Goal: Obtain resource: Obtain resource

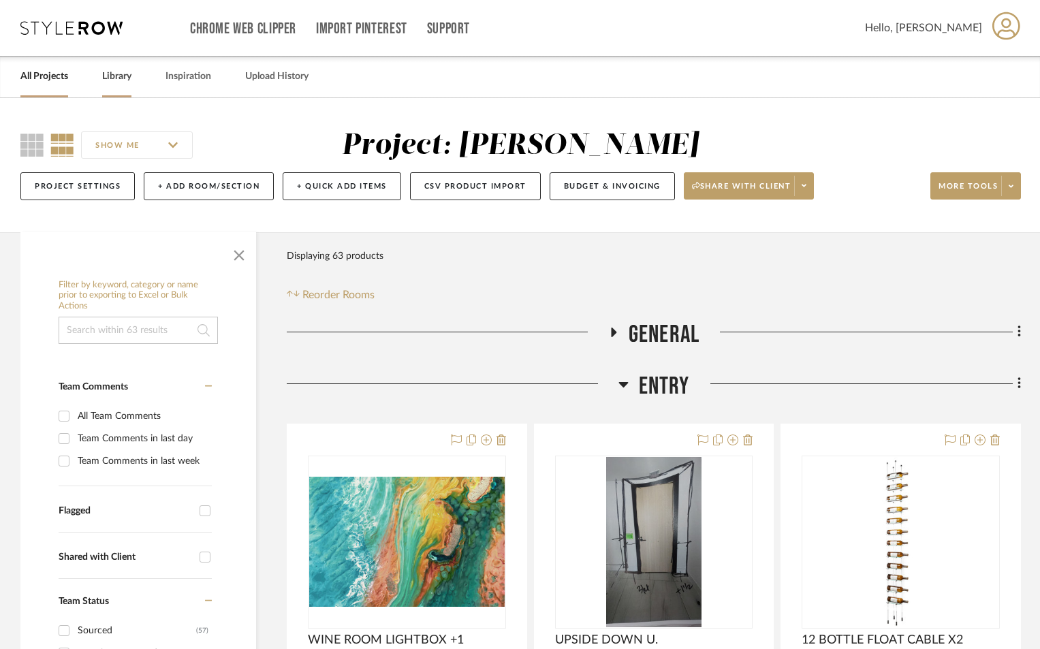
click at [121, 81] on link "Library" at bounding box center [116, 76] width 29 height 18
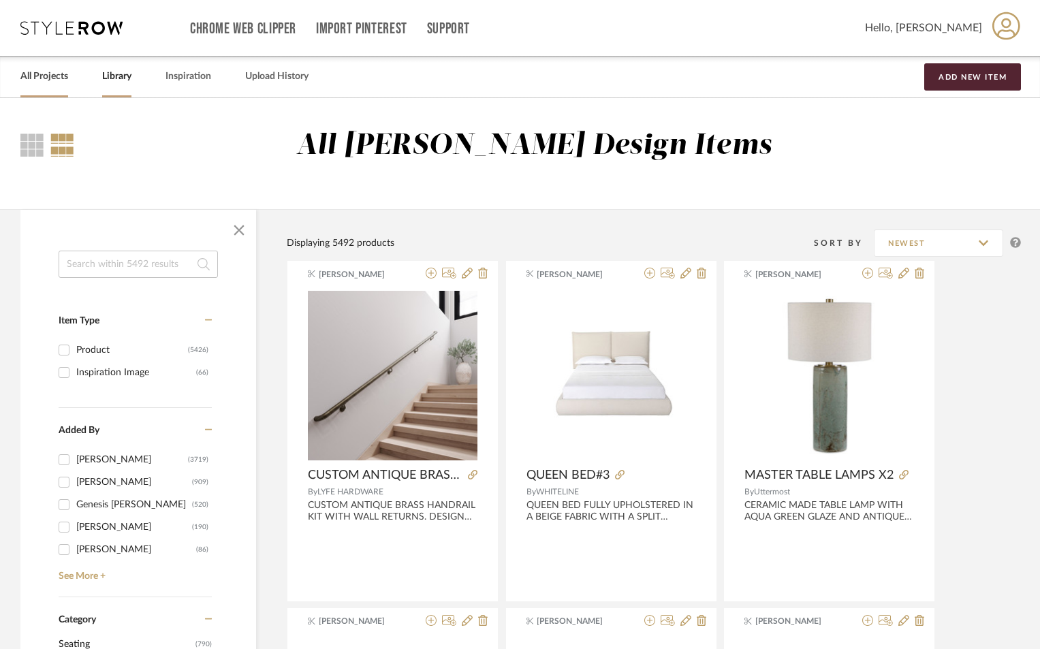
drag, startPoint x: 44, startPoint y: 79, endPoint x: 83, endPoint y: 84, distance: 39.1
click at [46, 80] on link "All Projects" at bounding box center [44, 76] width 48 height 18
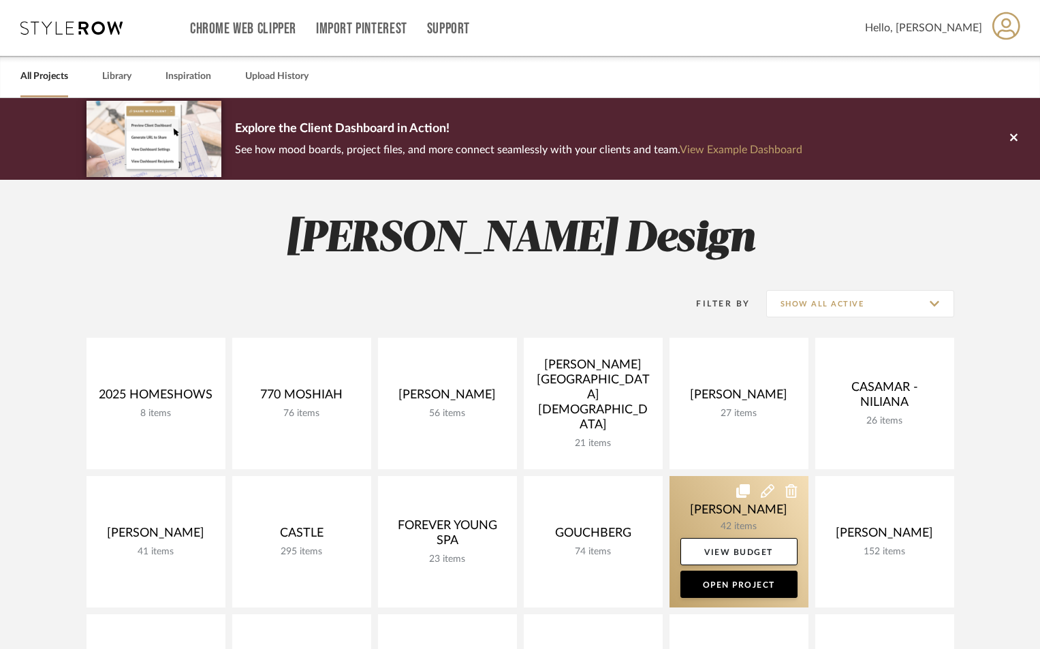
click at [726, 513] on link at bounding box center [739, 541] width 139 height 131
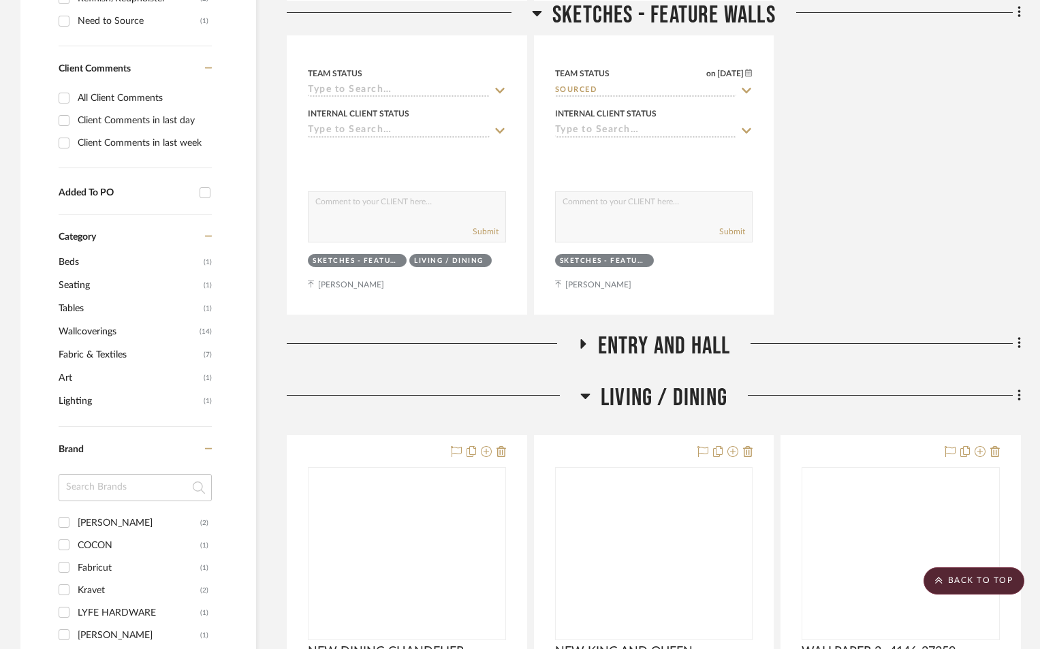
scroll to position [681, 0]
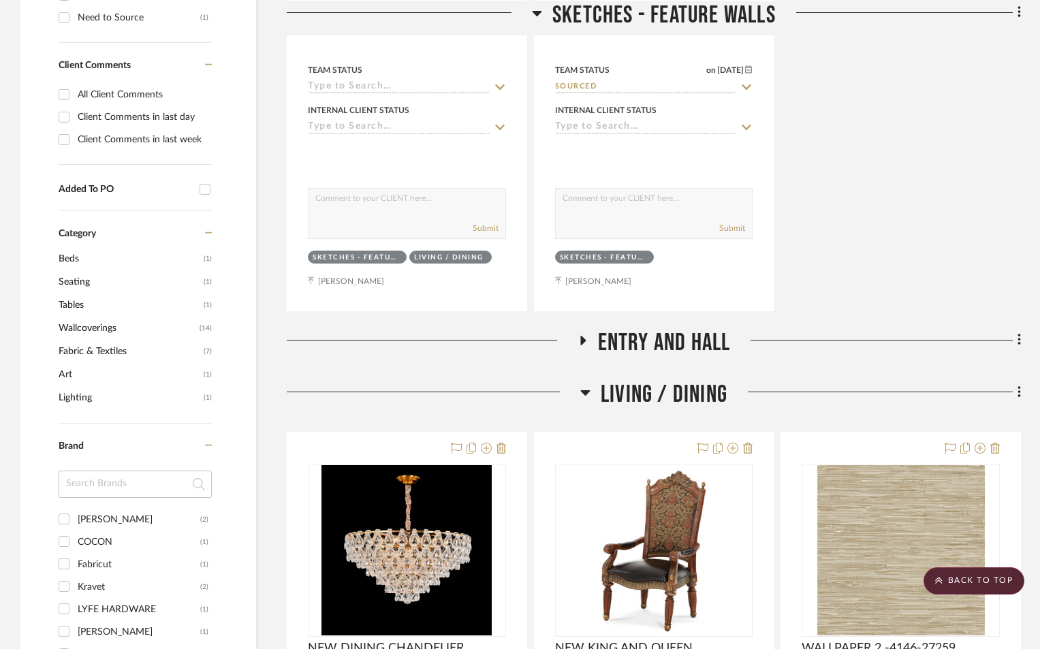
click at [585, 336] on icon at bounding box center [582, 340] width 16 height 10
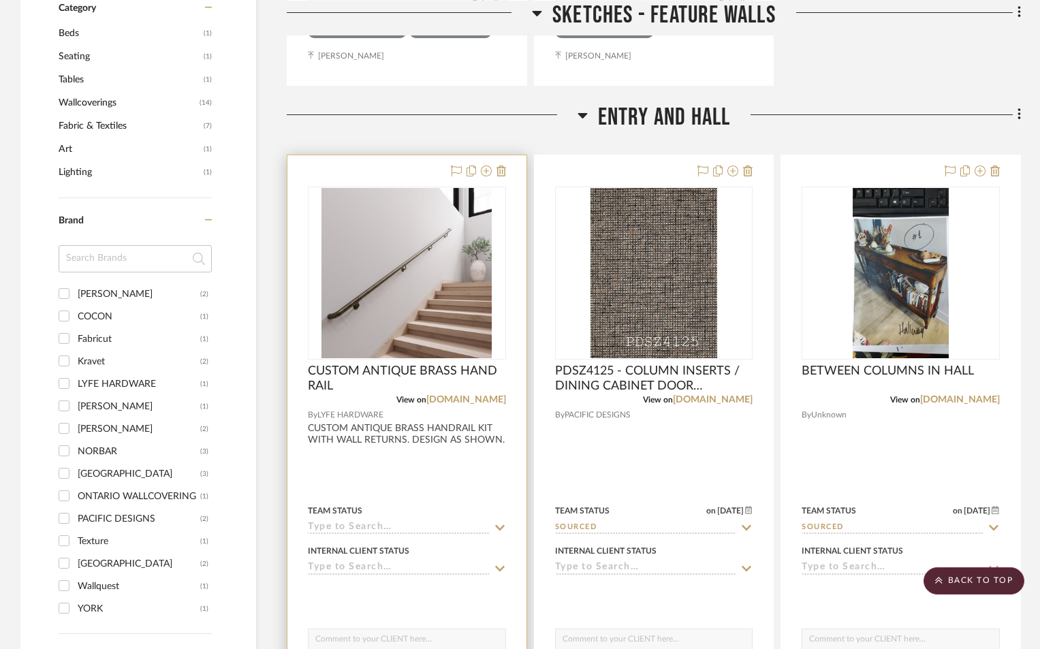
scroll to position [908, 0]
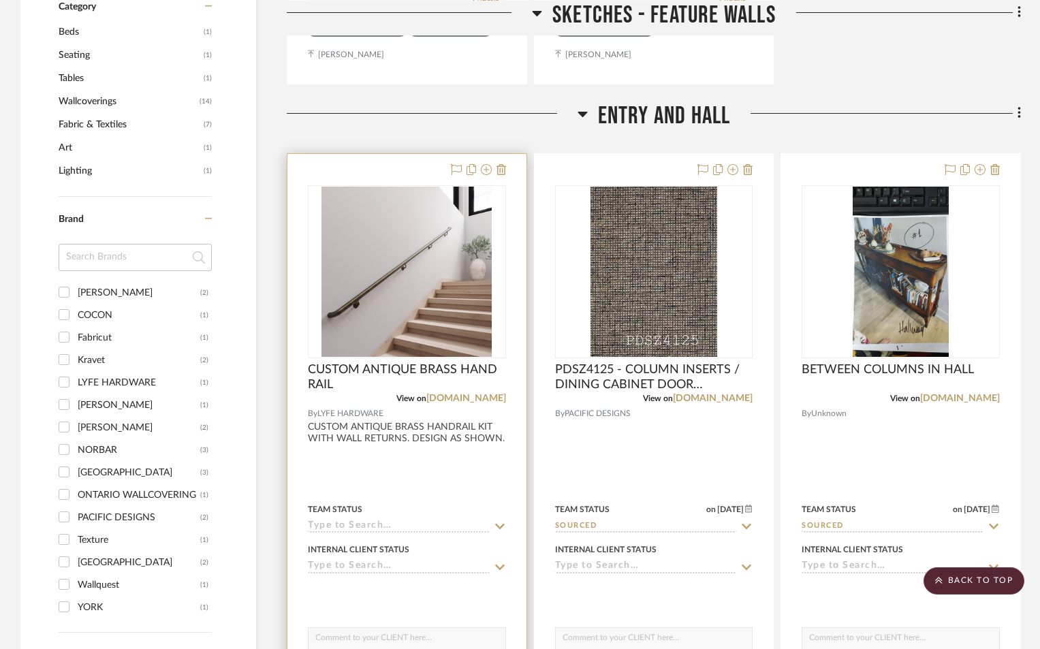
click at [411, 462] on div at bounding box center [406, 452] width 239 height 596
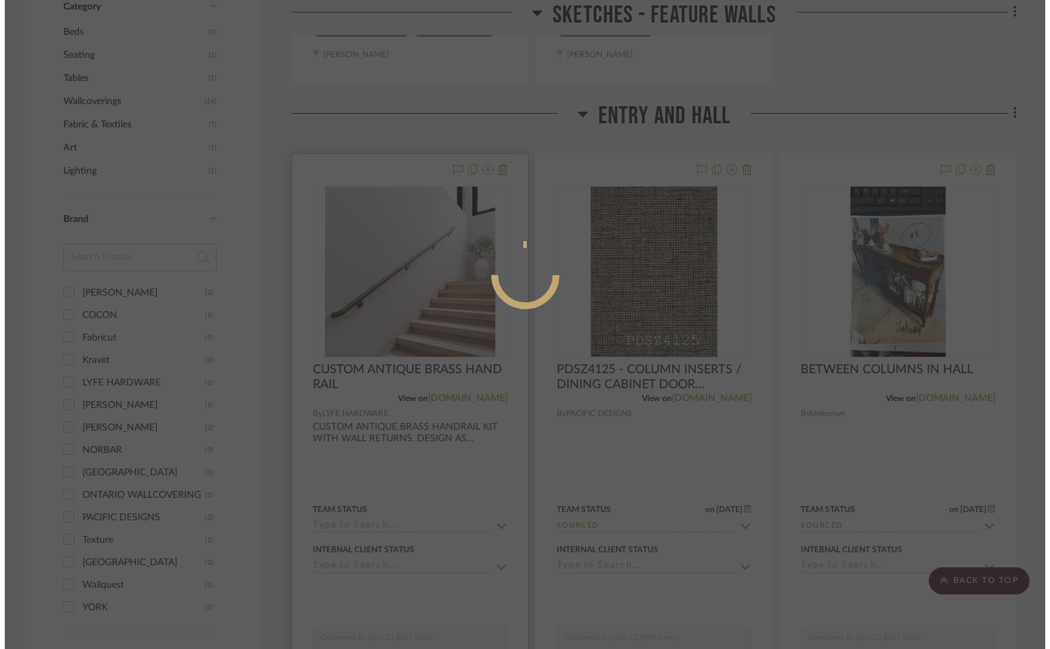
scroll to position [0, 0]
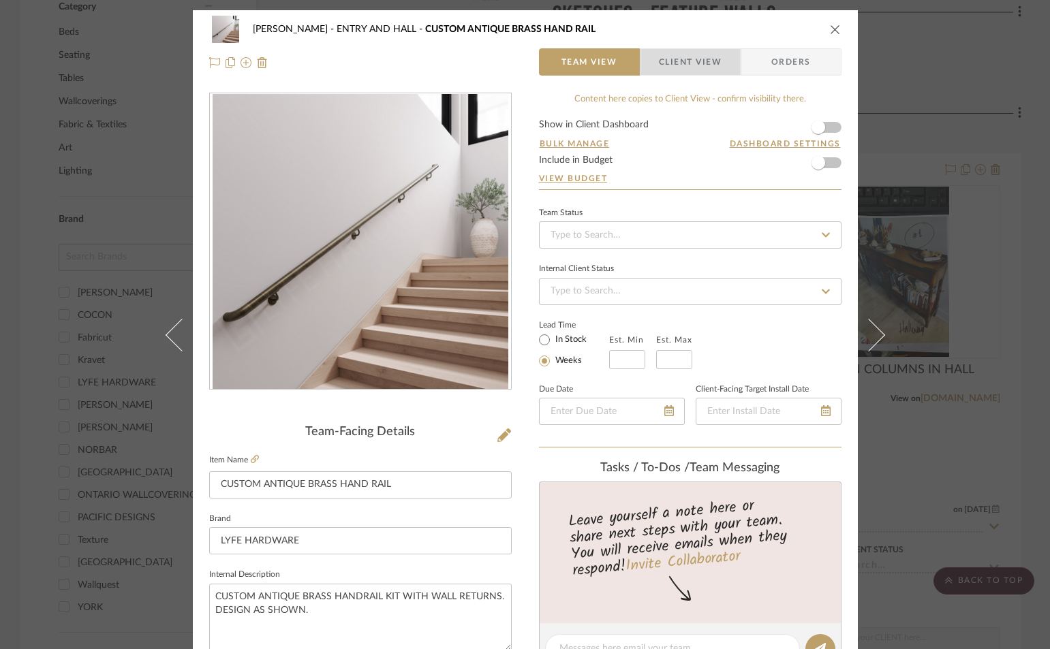
click at [685, 56] on span "Client View" at bounding box center [690, 61] width 63 height 27
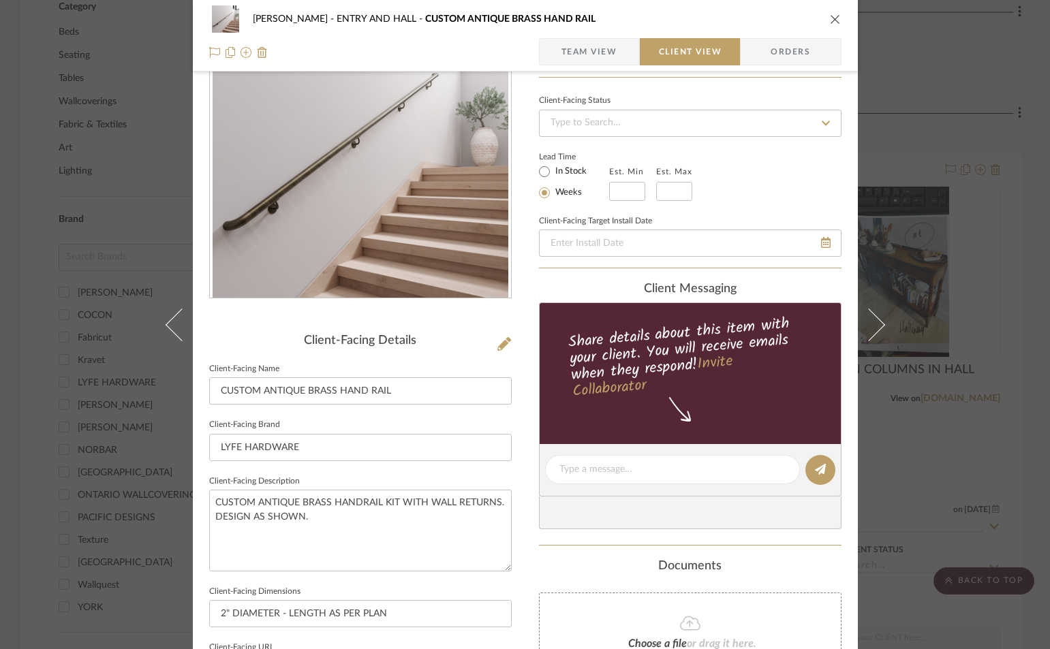
scroll to position [318, 0]
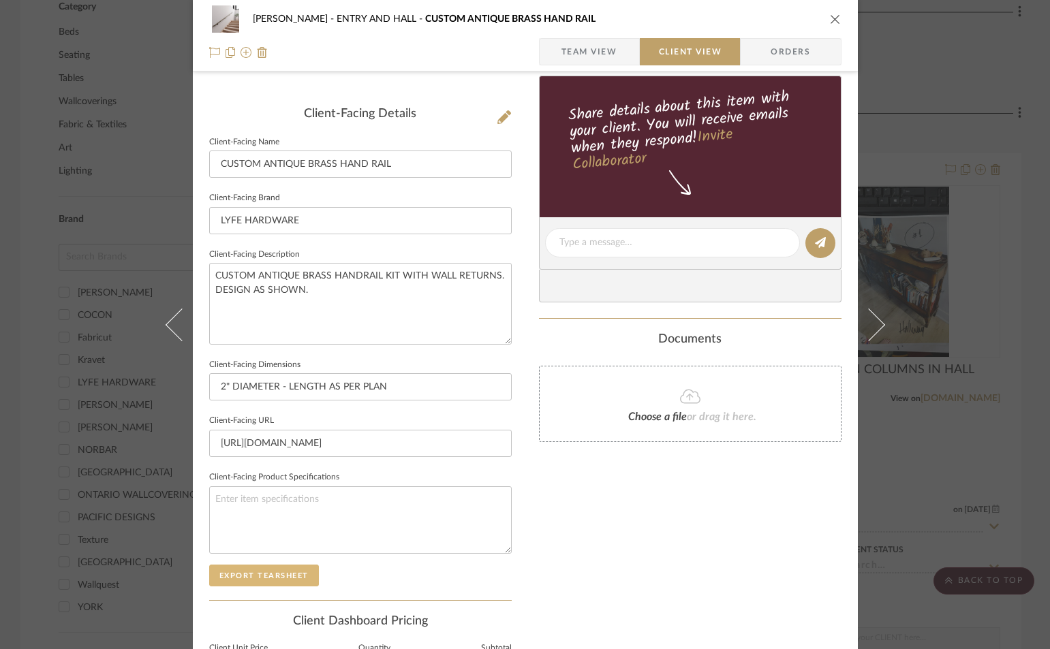
click at [275, 578] on button "Export Tearsheet" at bounding box center [264, 576] width 110 height 22
